Goal: Communication & Community: Answer question/provide support

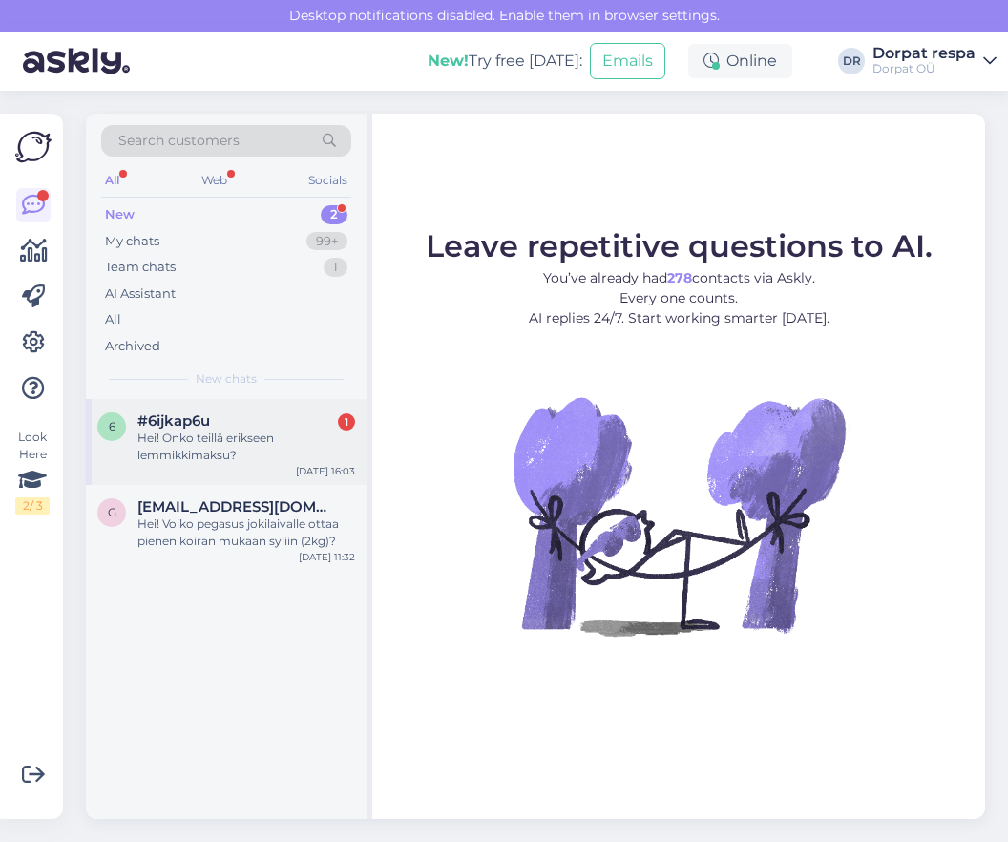
click at [252, 457] on div "Hei! Onko teillä erikseen lemmikkimaksu?" at bounding box center [246, 447] width 218 height 34
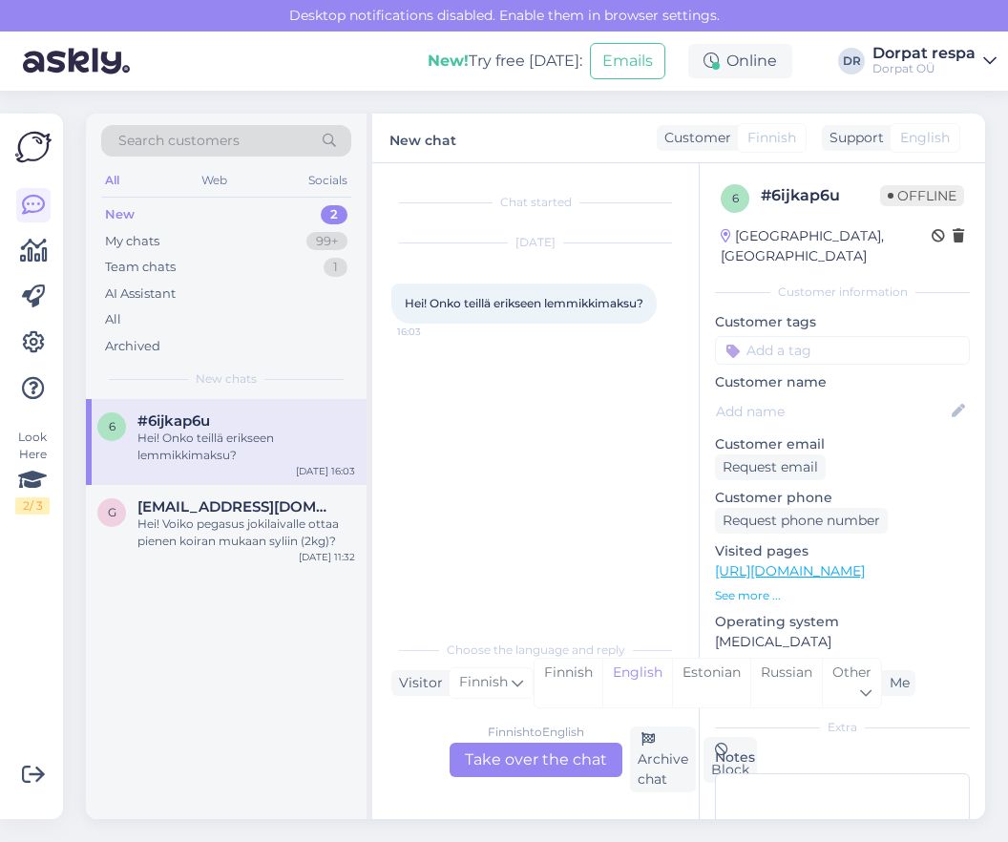
click at [594, 518] on div "Chat started [DATE] Hei! Onko teillä erikseen lemmikkimaksu? 16:03" at bounding box center [544, 397] width 306 height 431
drag, startPoint x: 608, startPoint y: 495, endPoint x: 624, endPoint y: 420, distance: 76.2
click at [608, 489] on div "Chat started [DATE] Hei! Onko teillä erikseen lemmikkimaksu? 16:03" at bounding box center [544, 397] width 306 height 431
click at [470, 466] on div "Chat started [DATE] Hei! Onko teillä erikseen lemmikkimaksu? 16:03" at bounding box center [544, 397] width 306 height 431
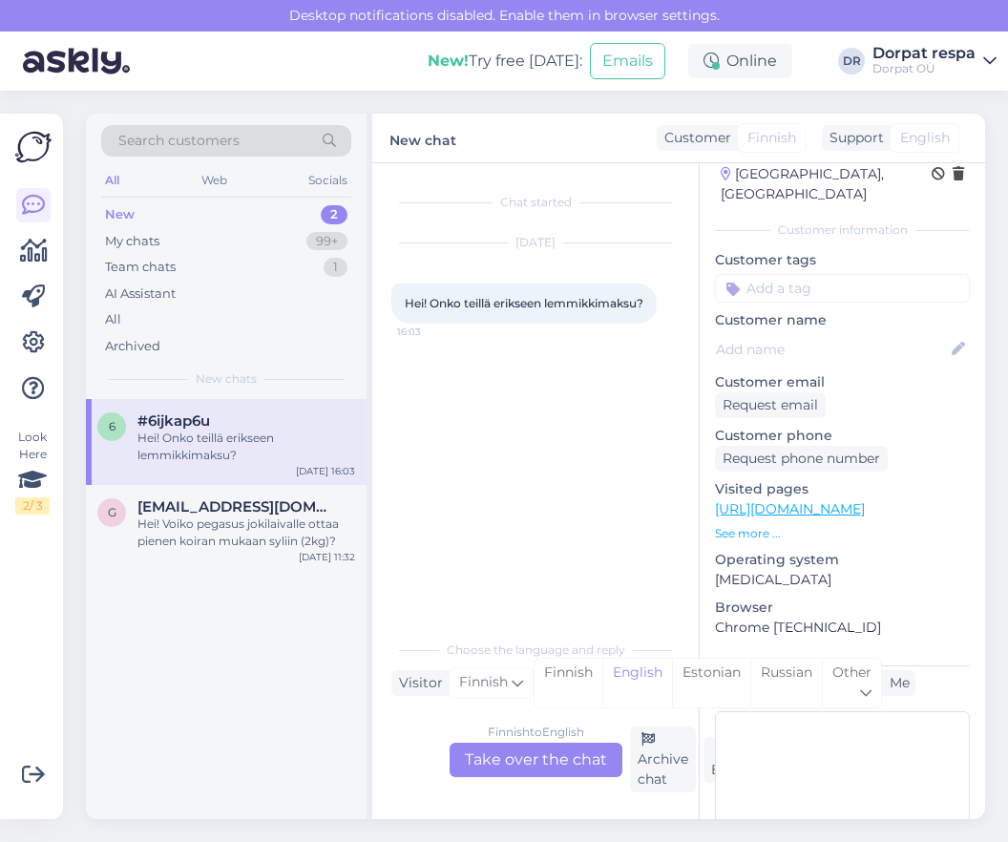
scroll to position [135, 0]
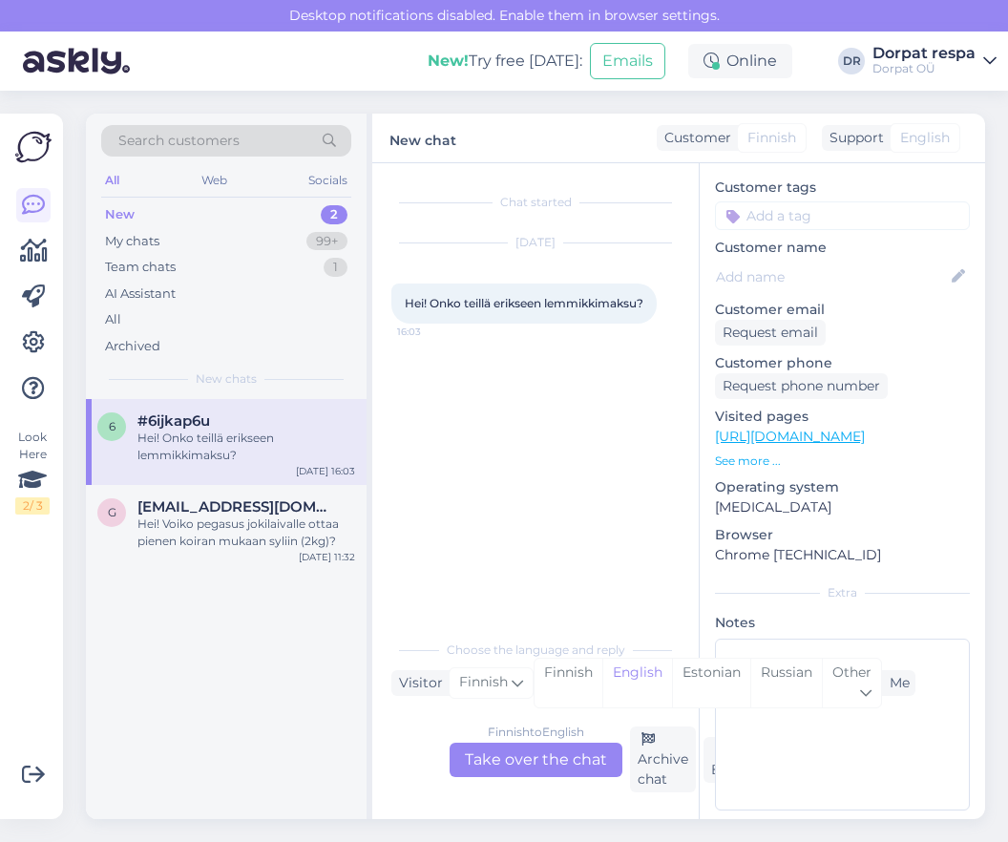
click at [547, 749] on div "Finnish to English Take over the chat" at bounding box center [536, 760] width 173 height 34
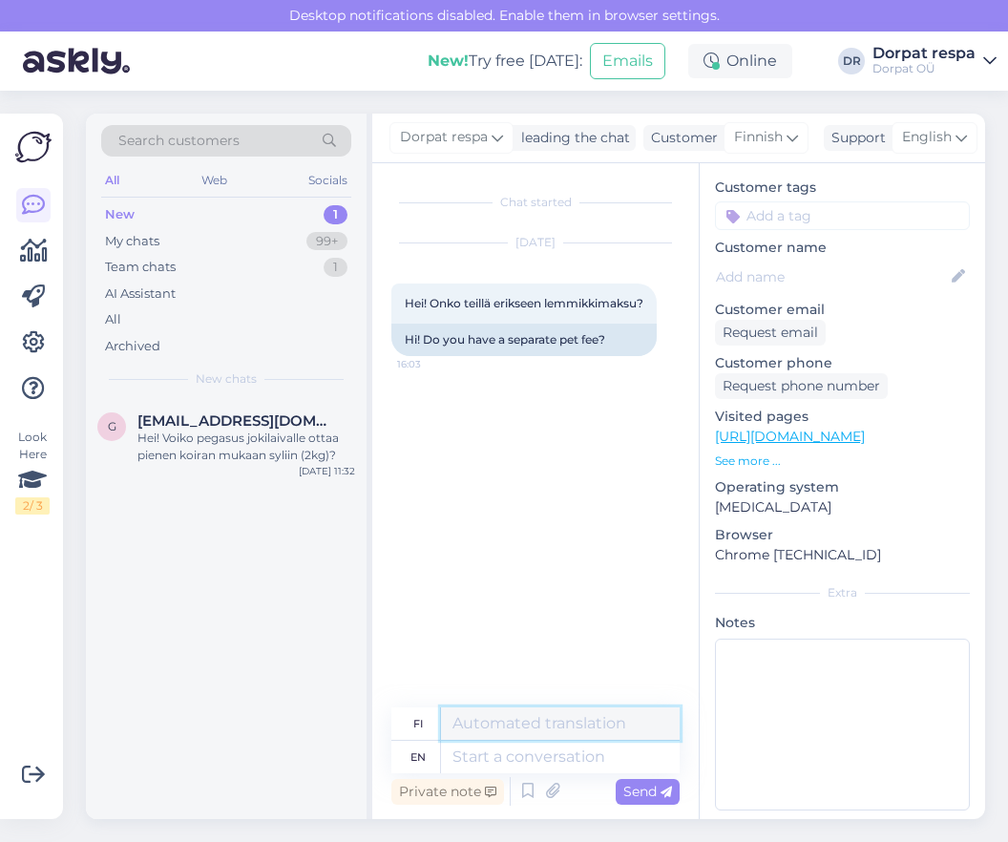
click at [549, 731] on textarea at bounding box center [560, 724] width 239 height 32
click at [574, 753] on textarea at bounding box center [560, 757] width 239 height 32
type textarea "Hello!"
type textarea "Hei!"
type textarea "Hello! THe"
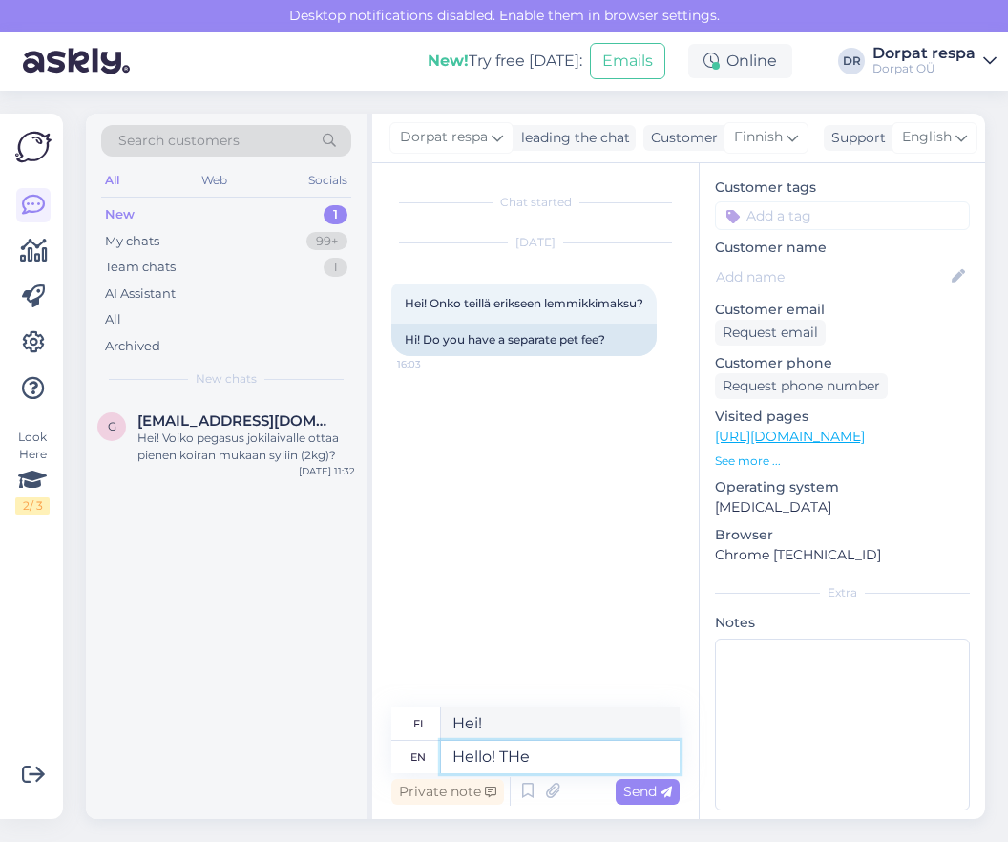
type textarea "Hei! [PERSON_NAME]"
type textarea "Hello! The"
type textarea "Hei! The"
type textarea "Hello! The pet f"
type textarea "Hei! Lemmikki"
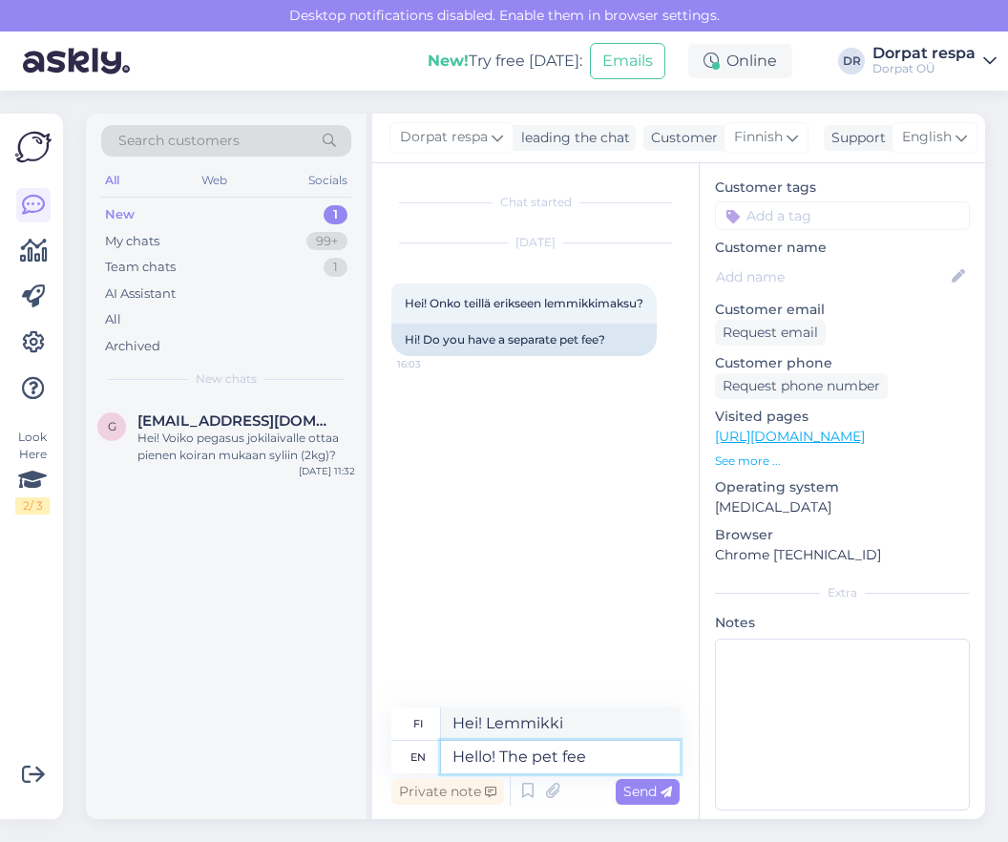
type textarea "Hello! The pet fee"
type textarea "Hei! Lemmikkieläinmaksu"
type textarea "Hello! The pet fee is"
type textarea "Hei! Lemmikkieläinmaksu on"
type textarea "Hello! The pet fee is 15"
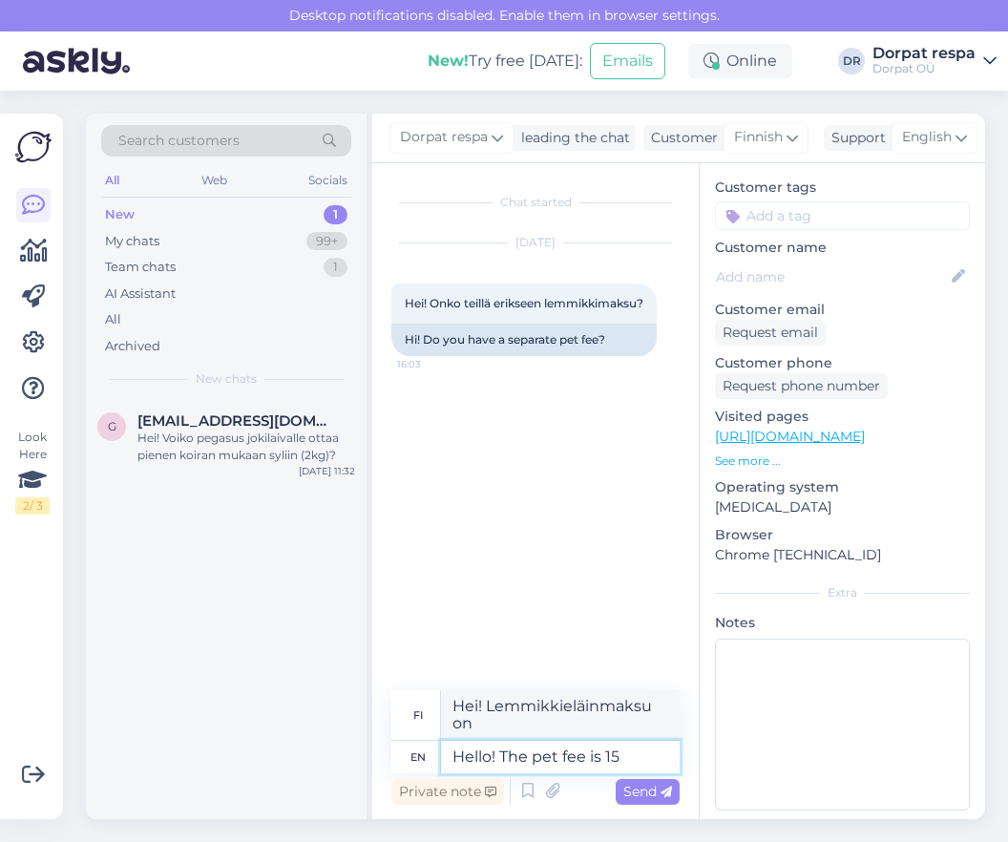
type textarea "Hei! Lemmikkieläinmaksu on 15"
type textarea "Hello! The pet fee is 15€"
type textarea "Hei! Lemmikkimaksu on 15 €"
type textarea "Hello! The pet fee is 15€ per p"
type textarea "Hei! Lemmikkieläinmaksu on 15 € / lemmikki"
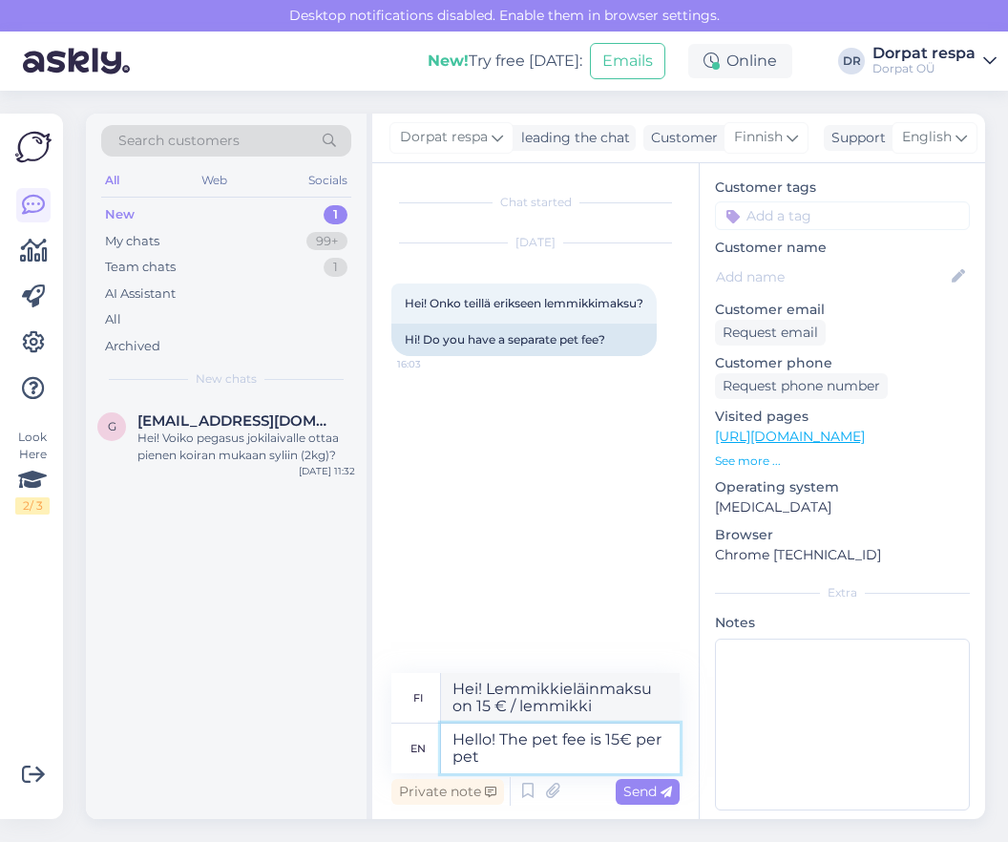
type textarea "Hello! The pet fee is 15€ per pet"
type textarea "Hei! Lemmikkieläinmaksu on 15 € per lemmikki."
type textarea "Hello! The pet fee is 15€ per pet per room"
type textarea "Hei! Lemmikkieläinmaksu on 15 € per lemmikki per huone."
type textarea "Hello! The pet fee is 15€ per pet per room."
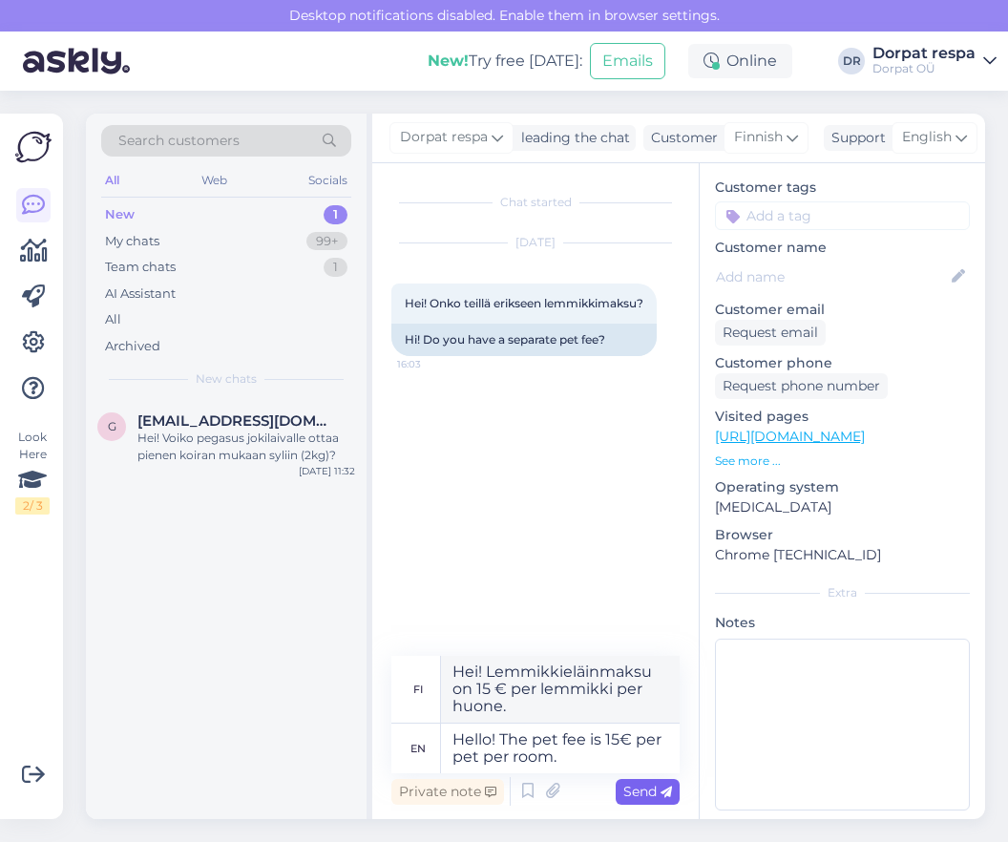
click at [657, 788] on span "Send" at bounding box center [648, 791] width 49 height 17
